Goal: Information Seeking & Learning: Learn about a topic

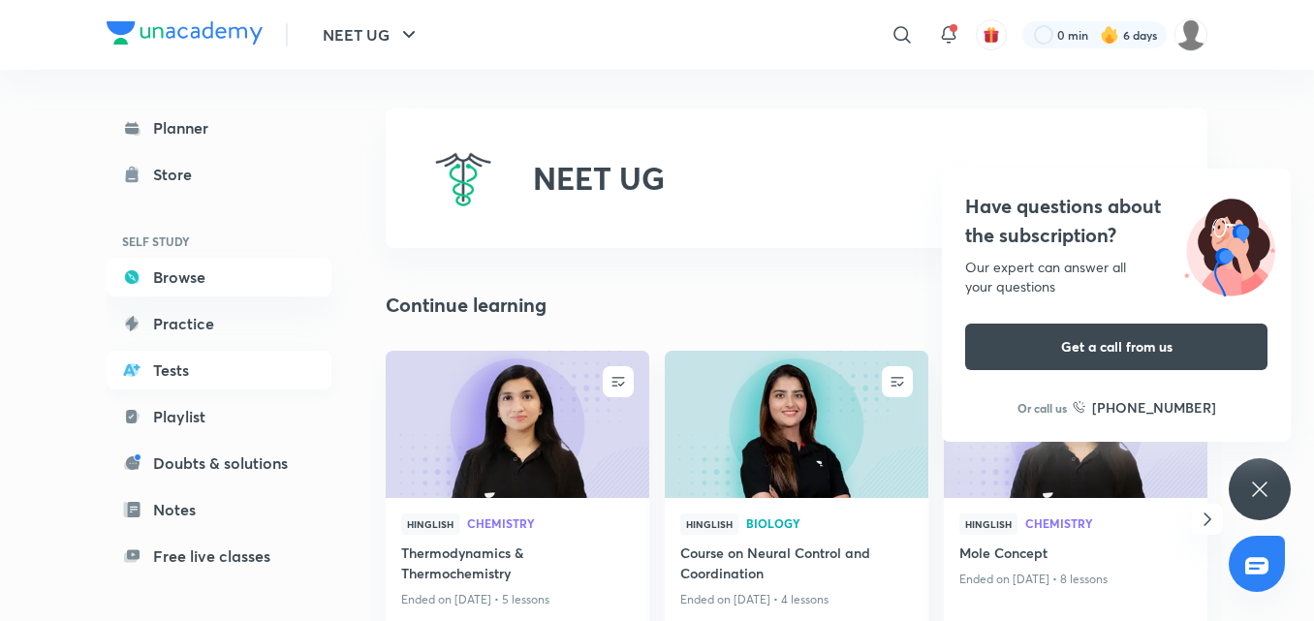
click at [176, 372] on link "Tests" at bounding box center [219, 370] width 225 height 39
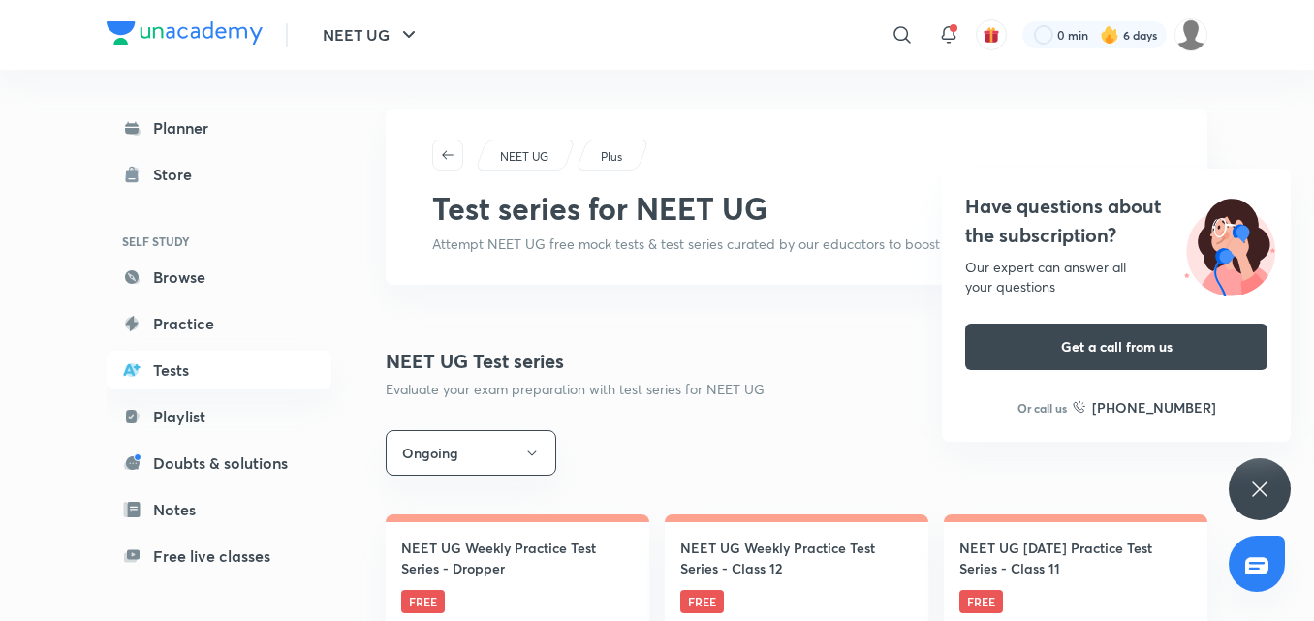
click at [1264, 493] on icon at bounding box center [1259, 489] width 15 height 15
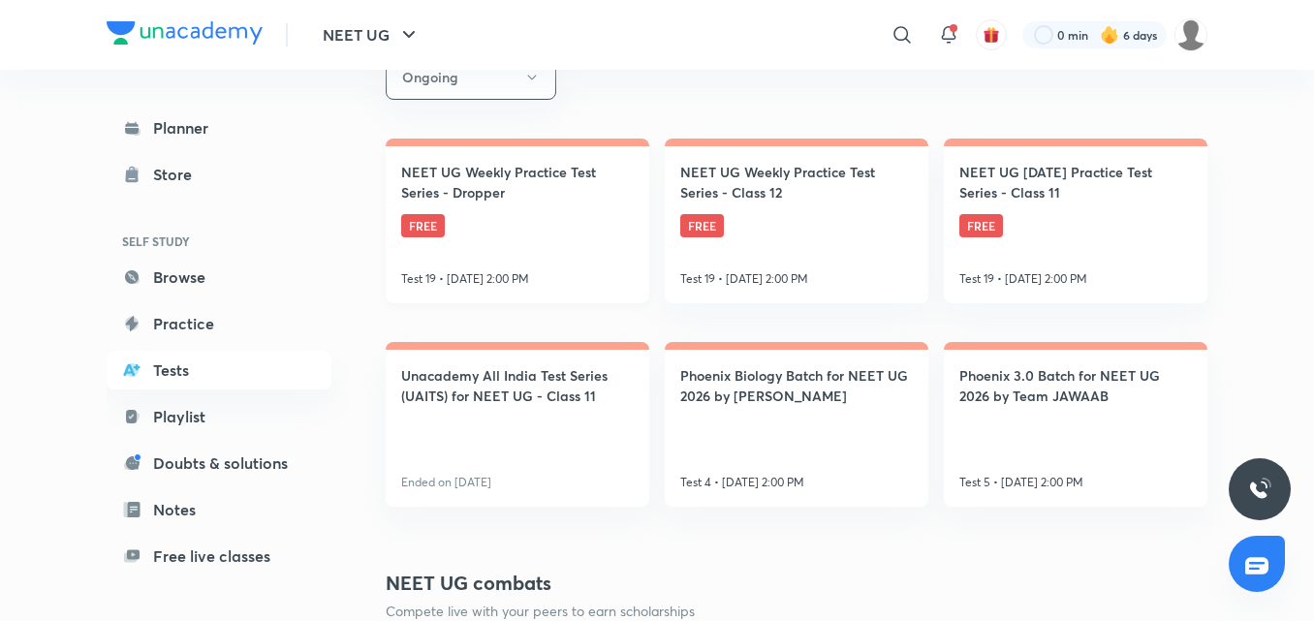
scroll to position [388, 0]
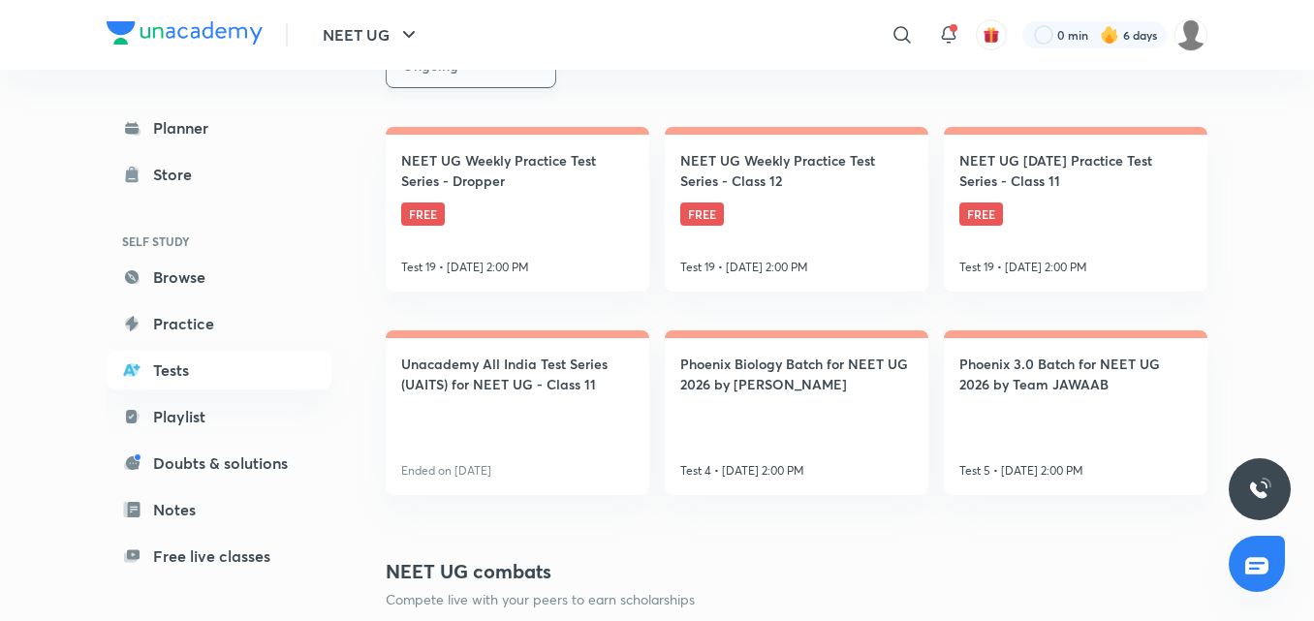
click at [505, 81] on button "Ongoing" at bounding box center [471, 66] width 171 height 46
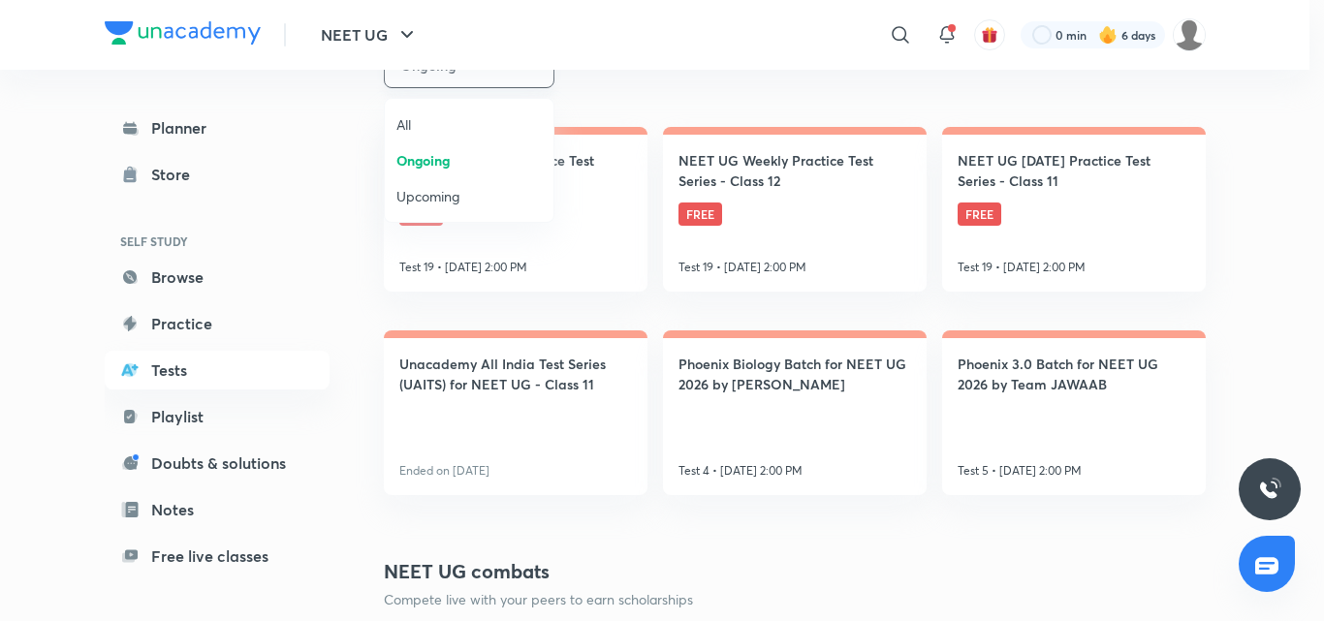
click at [505, 81] on div at bounding box center [662, 310] width 1324 height 621
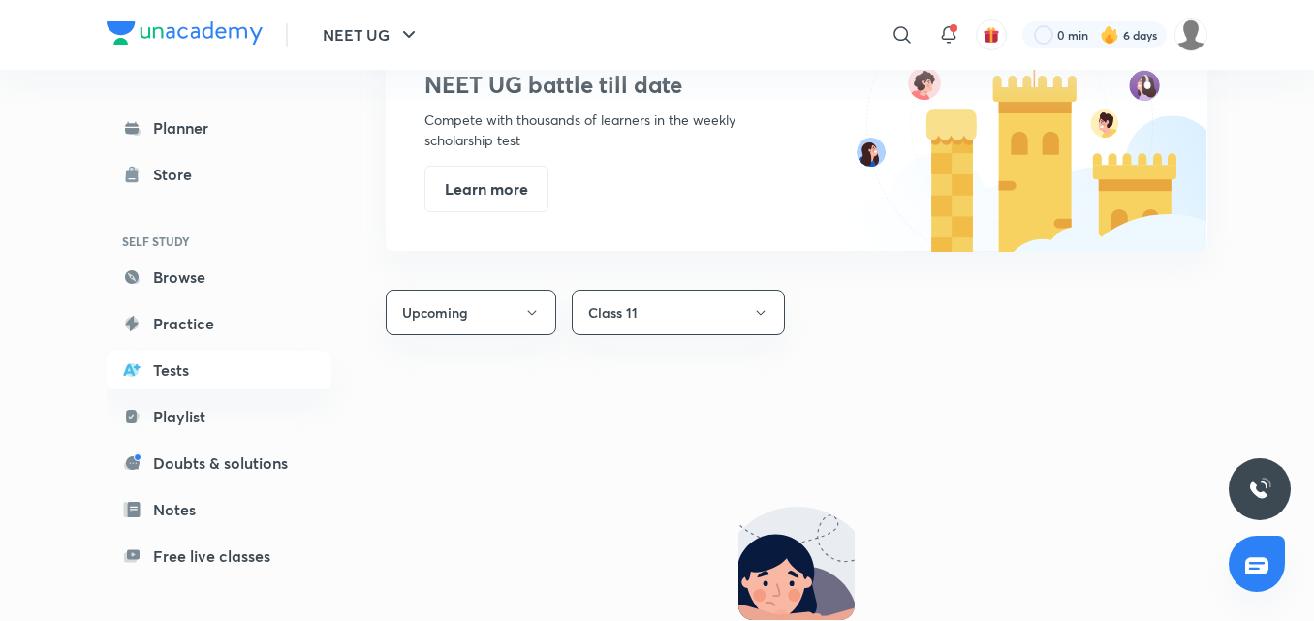
scroll to position [1066, 0]
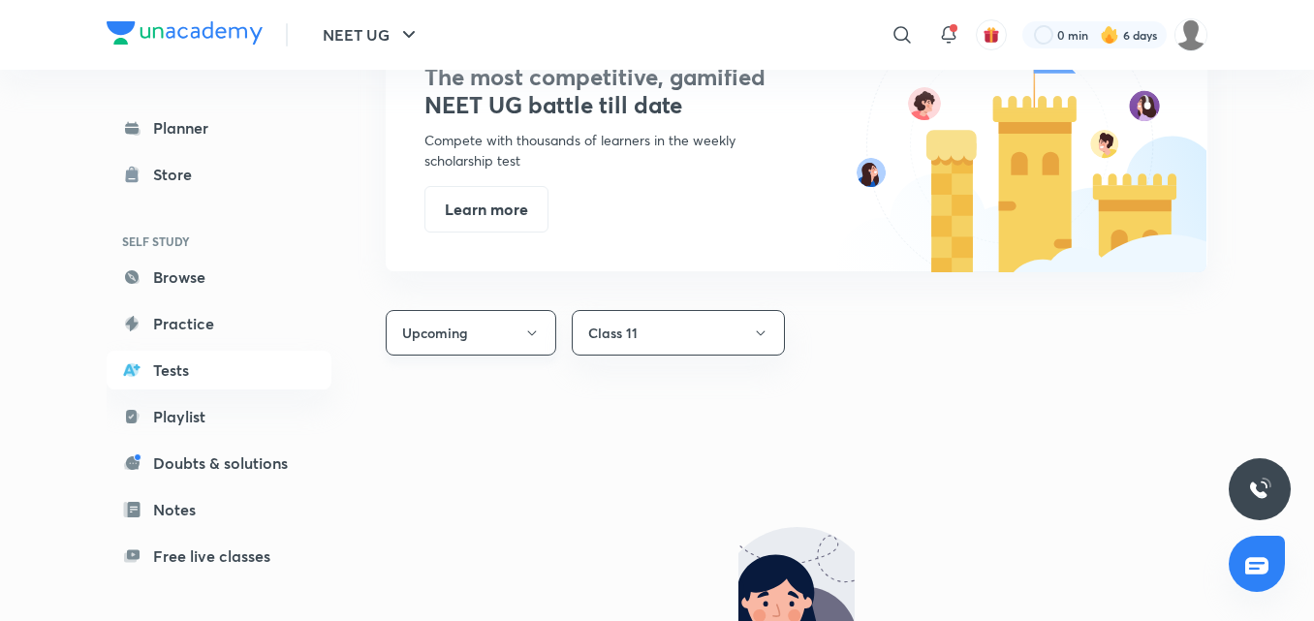
click at [462, 339] on button "Upcoming" at bounding box center [471, 333] width 171 height 46
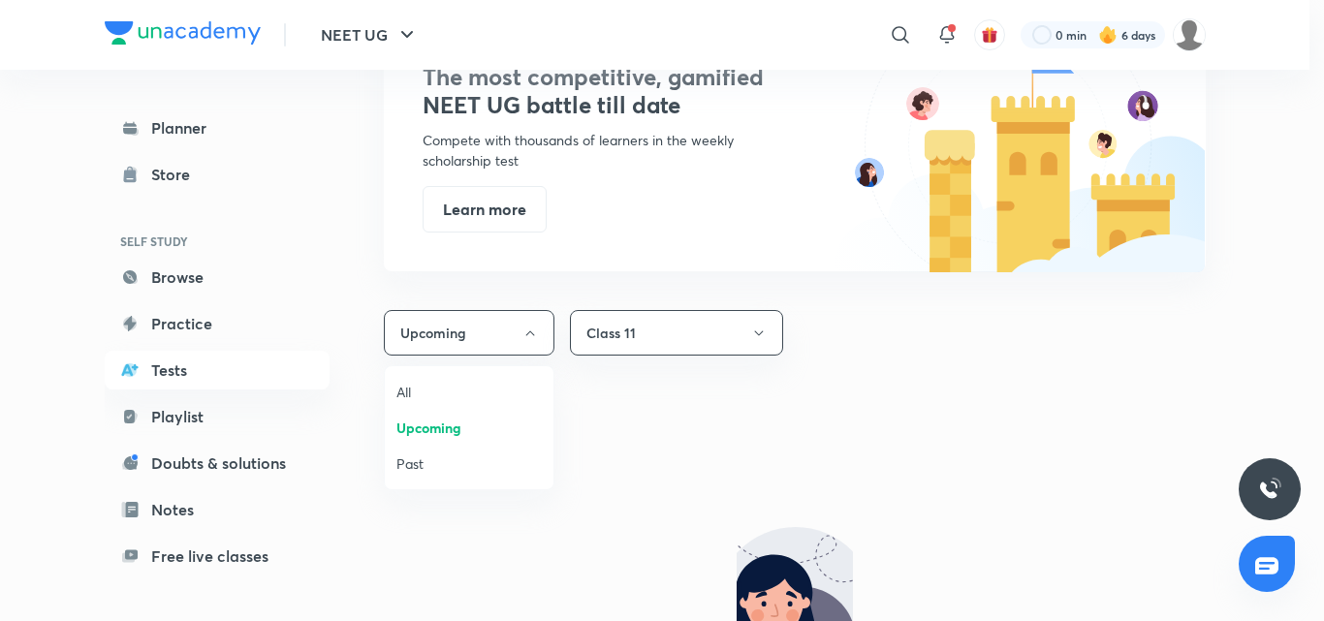
click at [418, 462] on span "Past" at bounding box center [468, 463] width 145 height 20
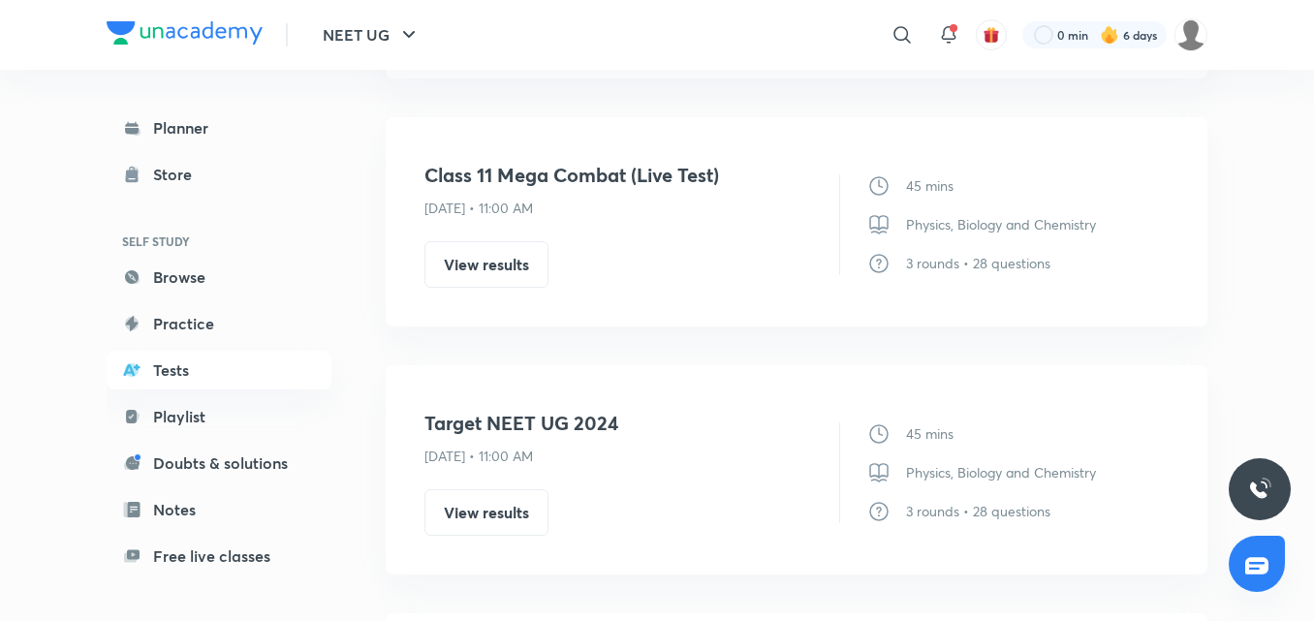
scroll to position [1841, 0]
click at [156, 292] on link "Browse" at bounding box center [219, 277] width 225 height 39
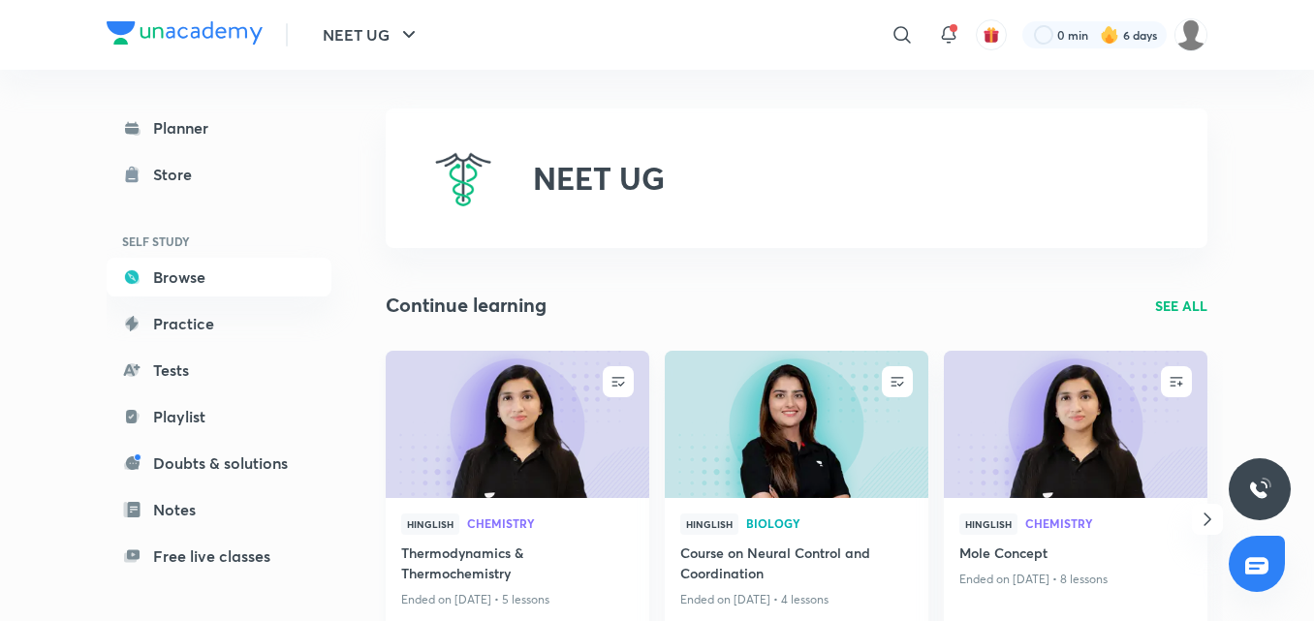
click at [508, 403] on img at bounding box center [517, 424] width 268 height 150
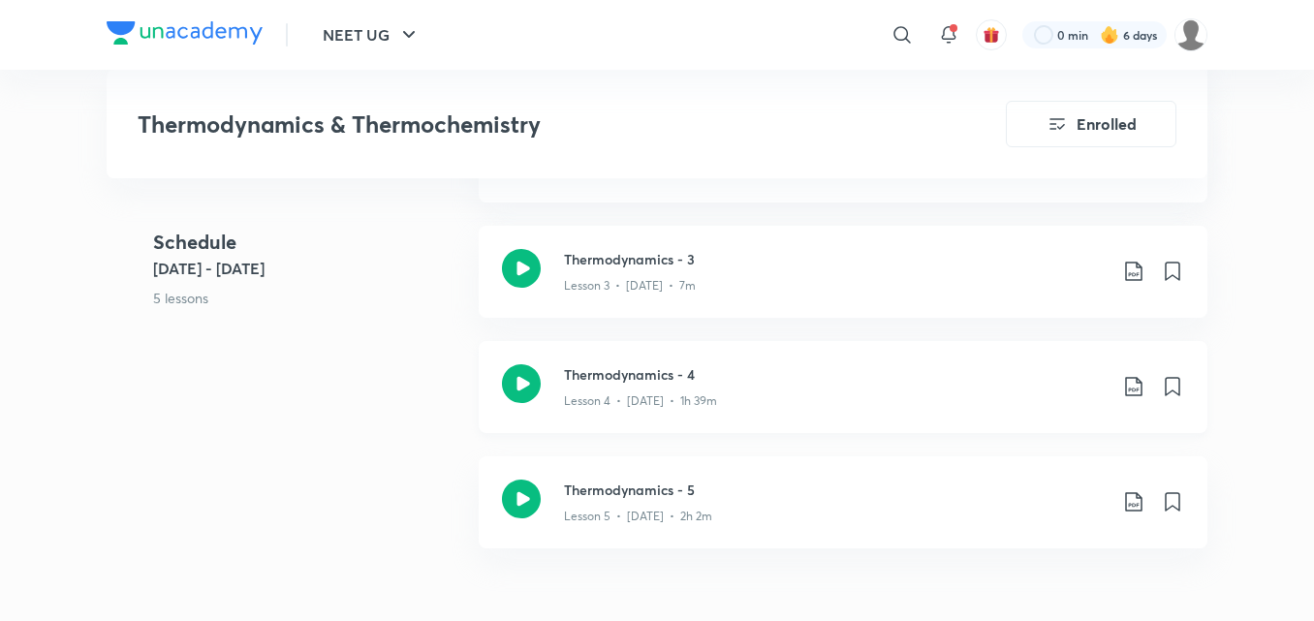
scroll to position [1453, 0]
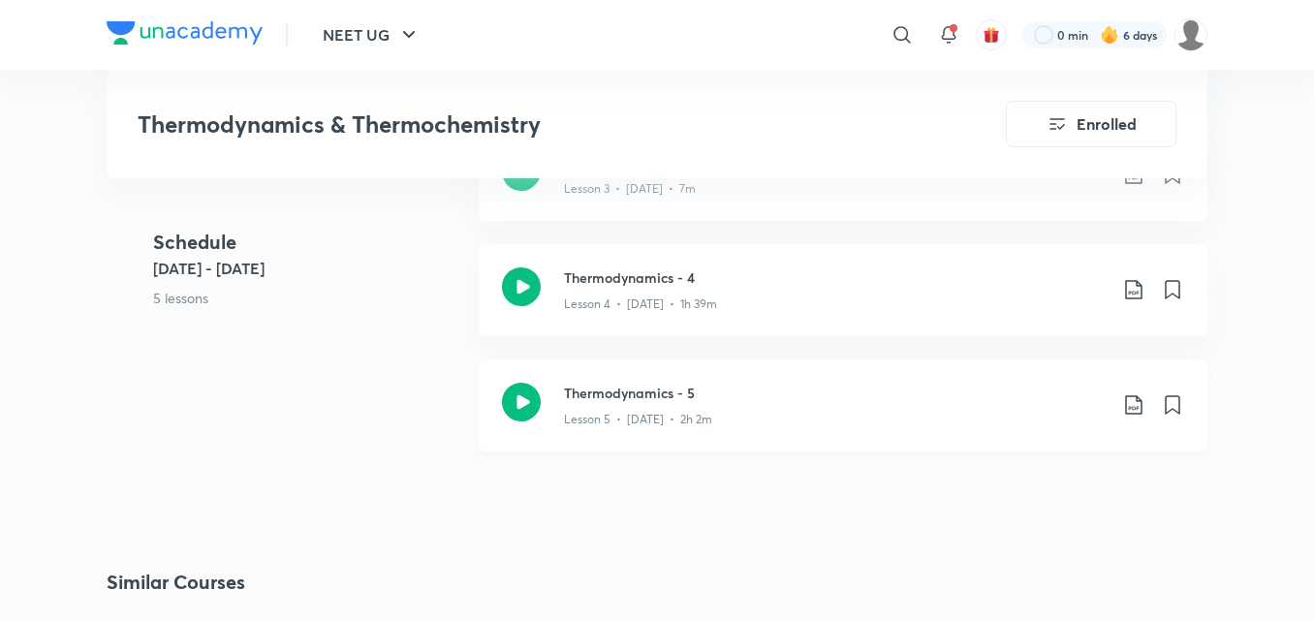
click at [536, 407] on icon at bounding box center [521, 402] width 39 height 39
